Goal: Transaction & Acquisition: Purchase product/service

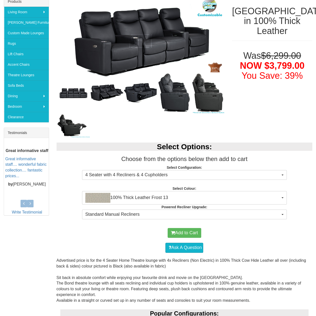
scroll to position [100, 0]
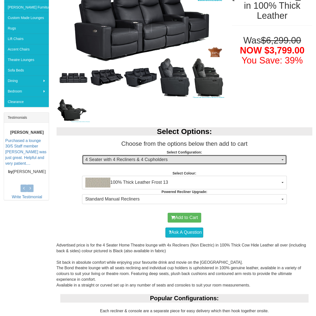
click at [149, 158] on span "4 Seater with 4 Recliners & 4 Cupholders" at bounding box center [182, 160] width 195 height 7
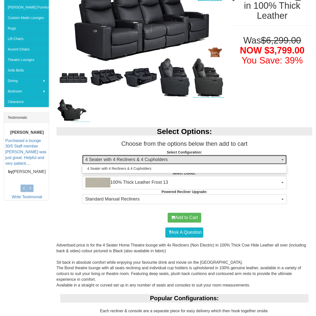
click at [149, 158] on span "4 Seater with 4 Recliners & 4 Cupholders" at bounding box center [182, 160] width 195 height 7
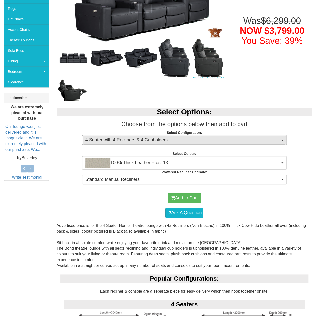
scroll to position [125, 0]
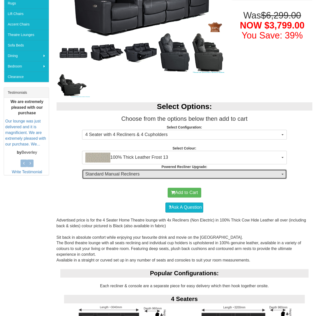
click at [169, 175] on span "Standard Manual Recliners" at bounding box center [182, 174] width 195 height 7
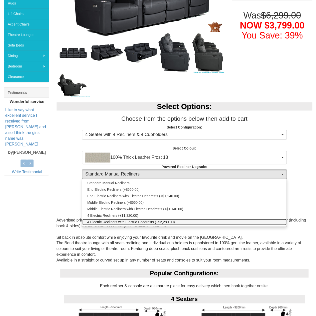
click at [174, 222] on span "4 Electric Recliners with Electric Headrests (+$2,280.00)" at bounding box center [131, 222] width 88 height 5
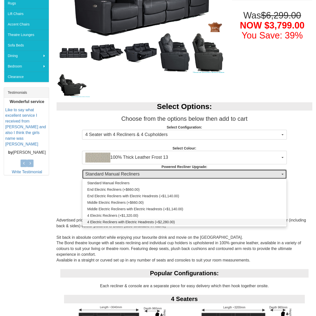
select select "1995"
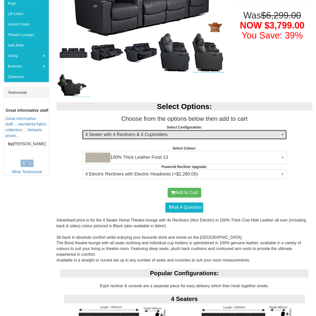
click at [170, 133] on span "4 Seater with 4 Recliners & 4 Cupholders" at bounding box center [182, 135] width 195 height 7
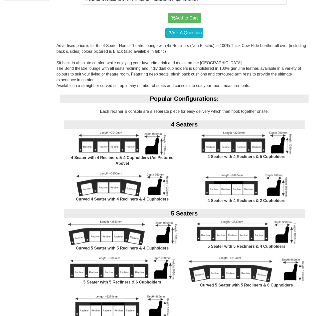
scroll to position [300, 0]
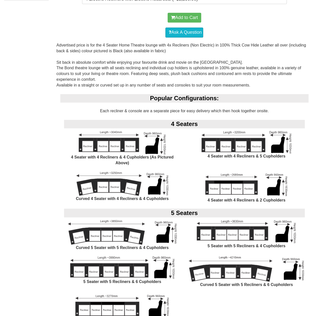
click at [99, 231] on img at bounding box center [122, 232] width 109 height 25
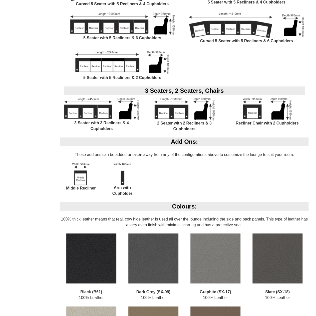
scroll to position [450, 0]
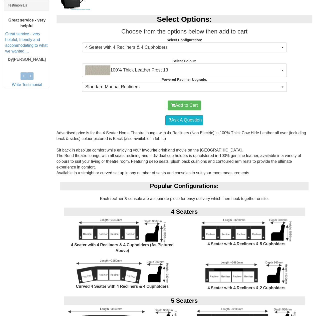
scroll to position [275, 0]
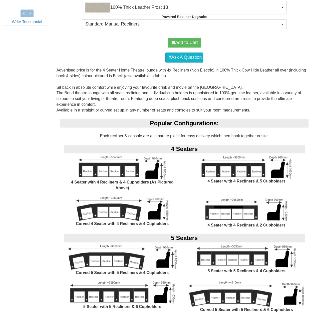
click at [109, 211] on img at bounding box center [122, 209] width 92 height 24
click at [130, 209] on img at bounding box center [122, 209] width 92 height 24
